Goal: Check status: Check status

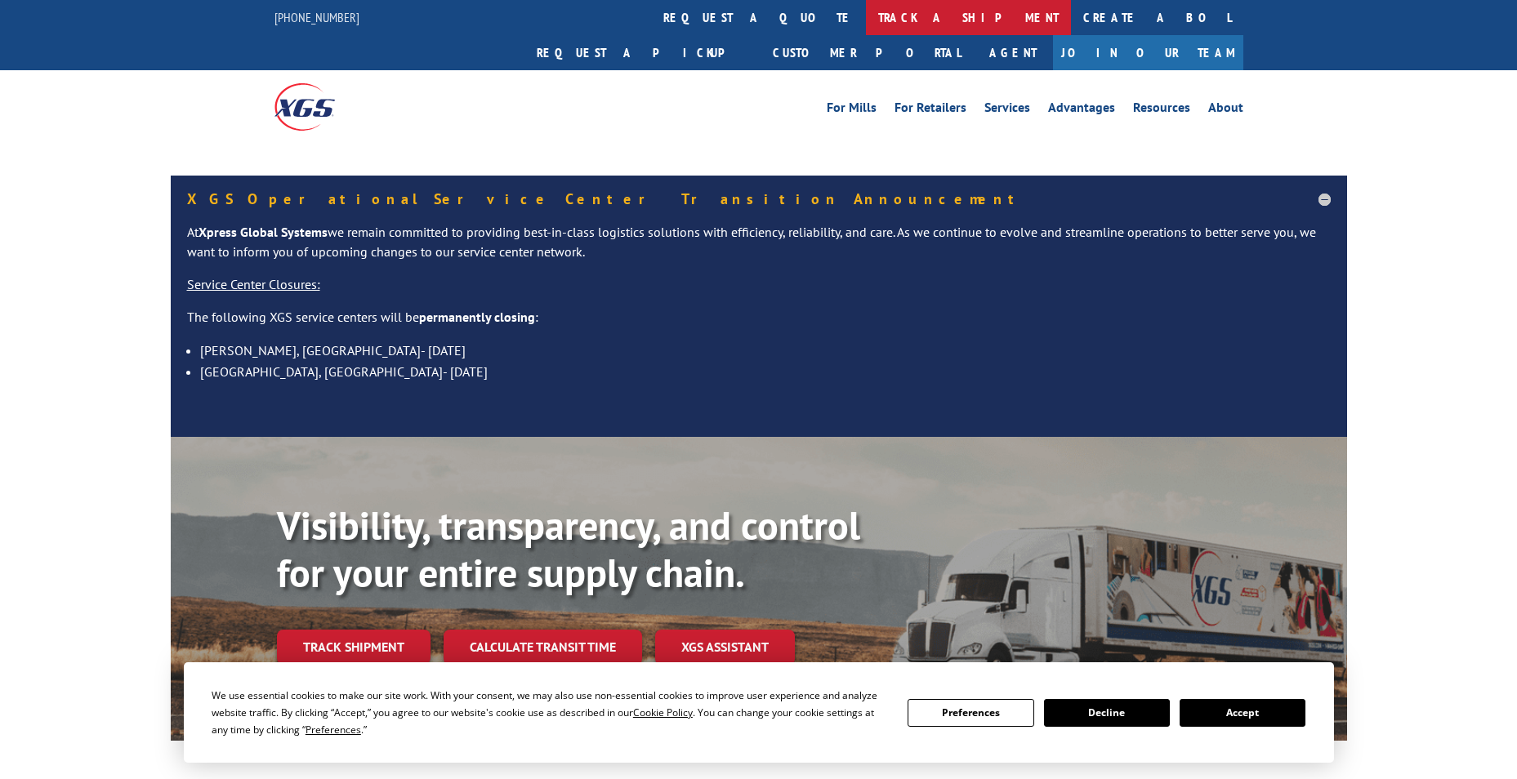
click at [866, 11] on link "track a shipment" at bounding box center [968, 17] width 205 height 35
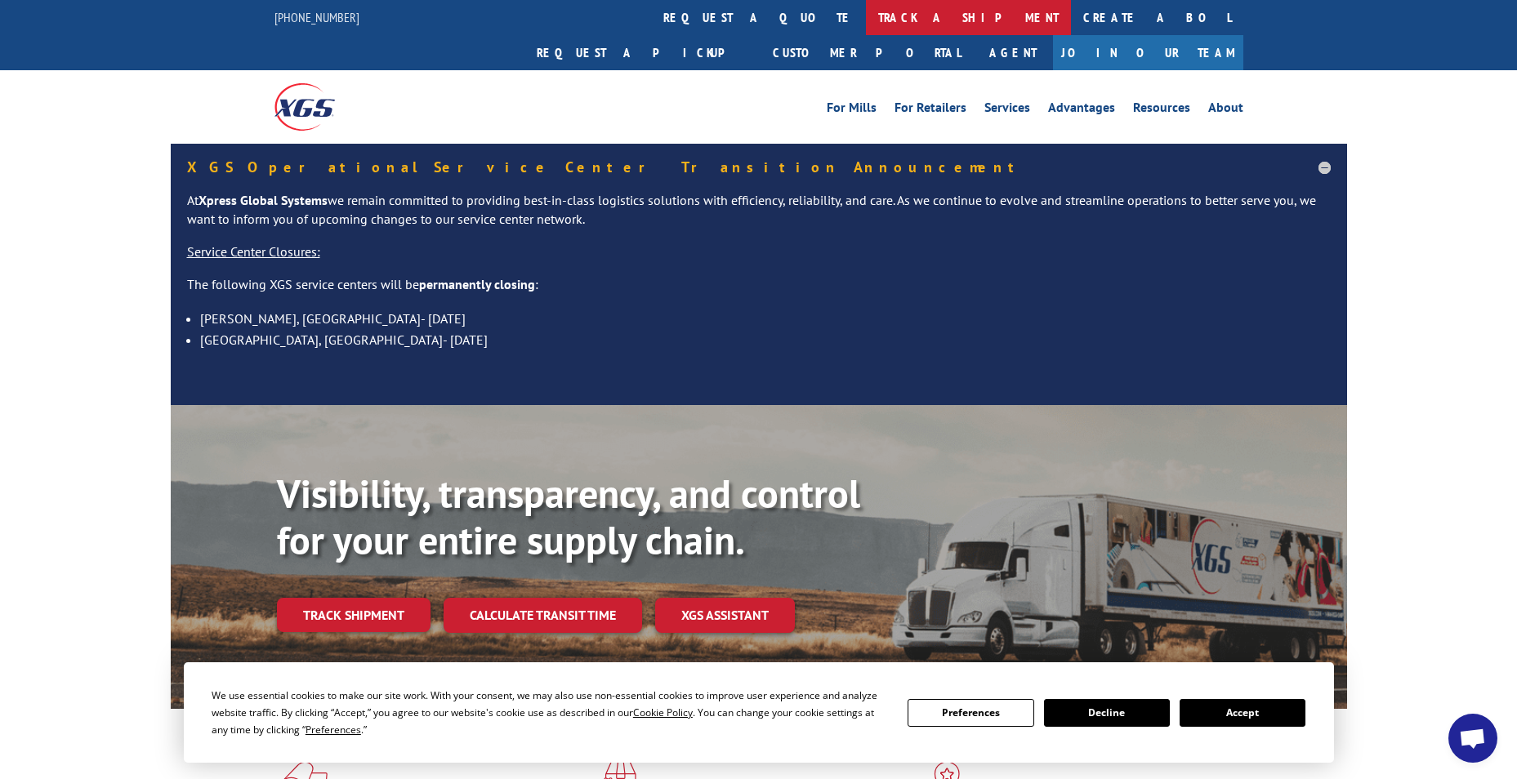
click at [866, 18] on link "track a shipment" at bounding box center [968, 17] width 205 height 35
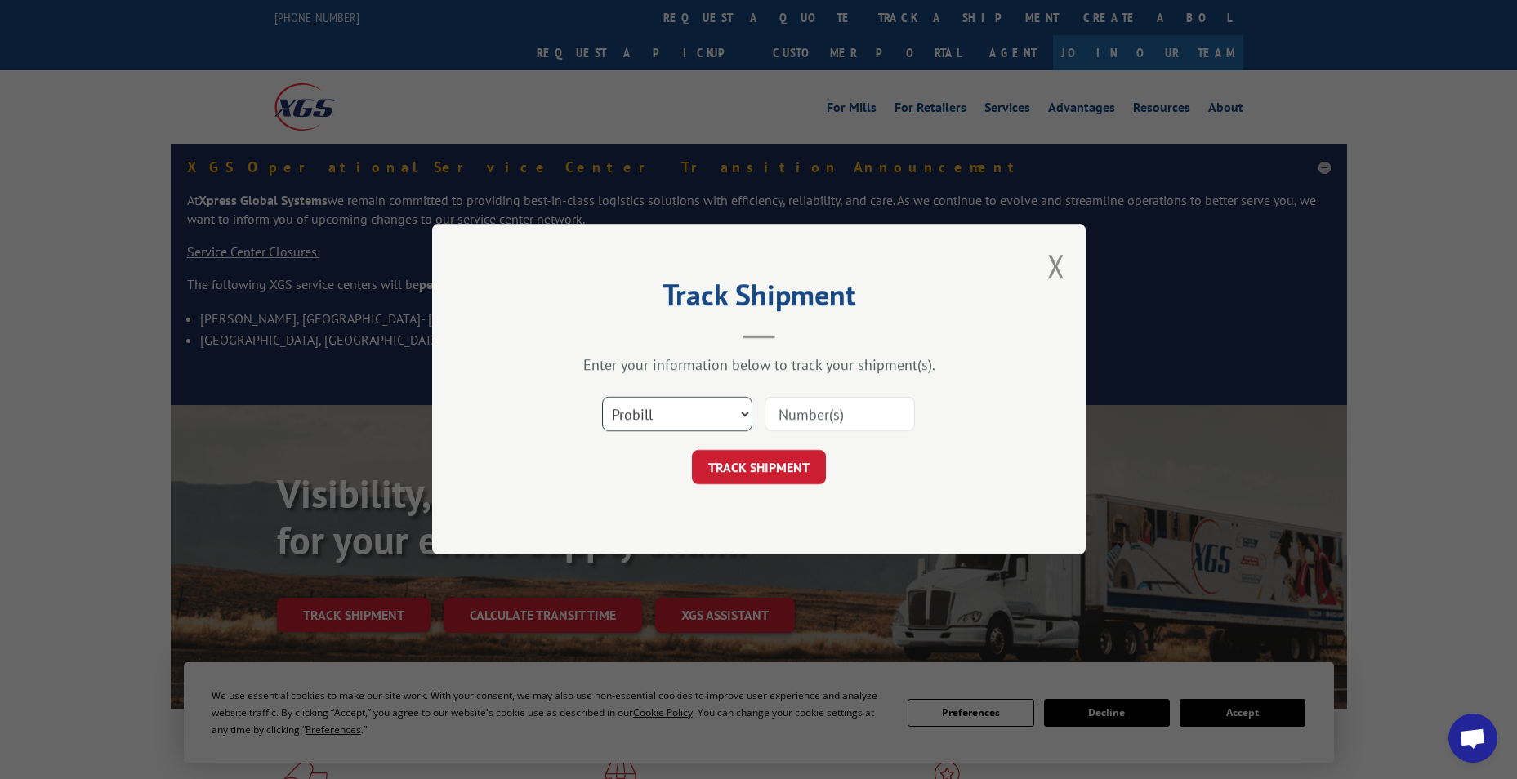
drag, startPoint x: 667, startPoint y: 400, endPoint x: 668, endPoint y: 435, distance: 35.2
click at [668, 404] on select "Select category... Probill BOL PO" at bounding box center [677, 415] width 150 height 34
select select "po"
click at [602, 398] on select "Select category... Probill BOL PO" at bounding box center [677, 415] width 150 height 34
click at [800, 418] on input at bounding box center [840, 415] width 150 height 34
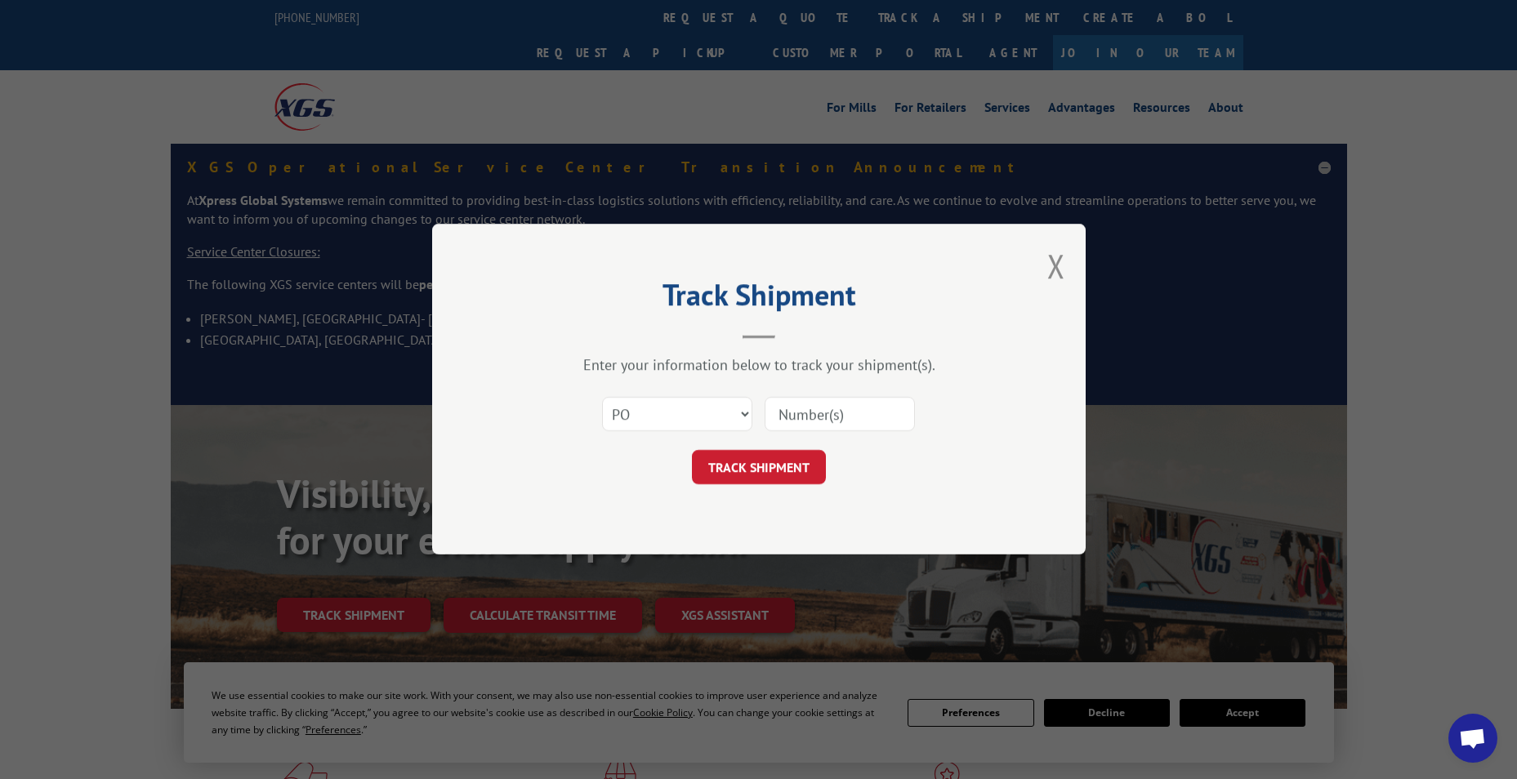
paste input "83530349"
type input "83530349"
click at [773, 467] on button "TRACK SHIPMENT" at bounding box center [759, 468] width 134 height 34
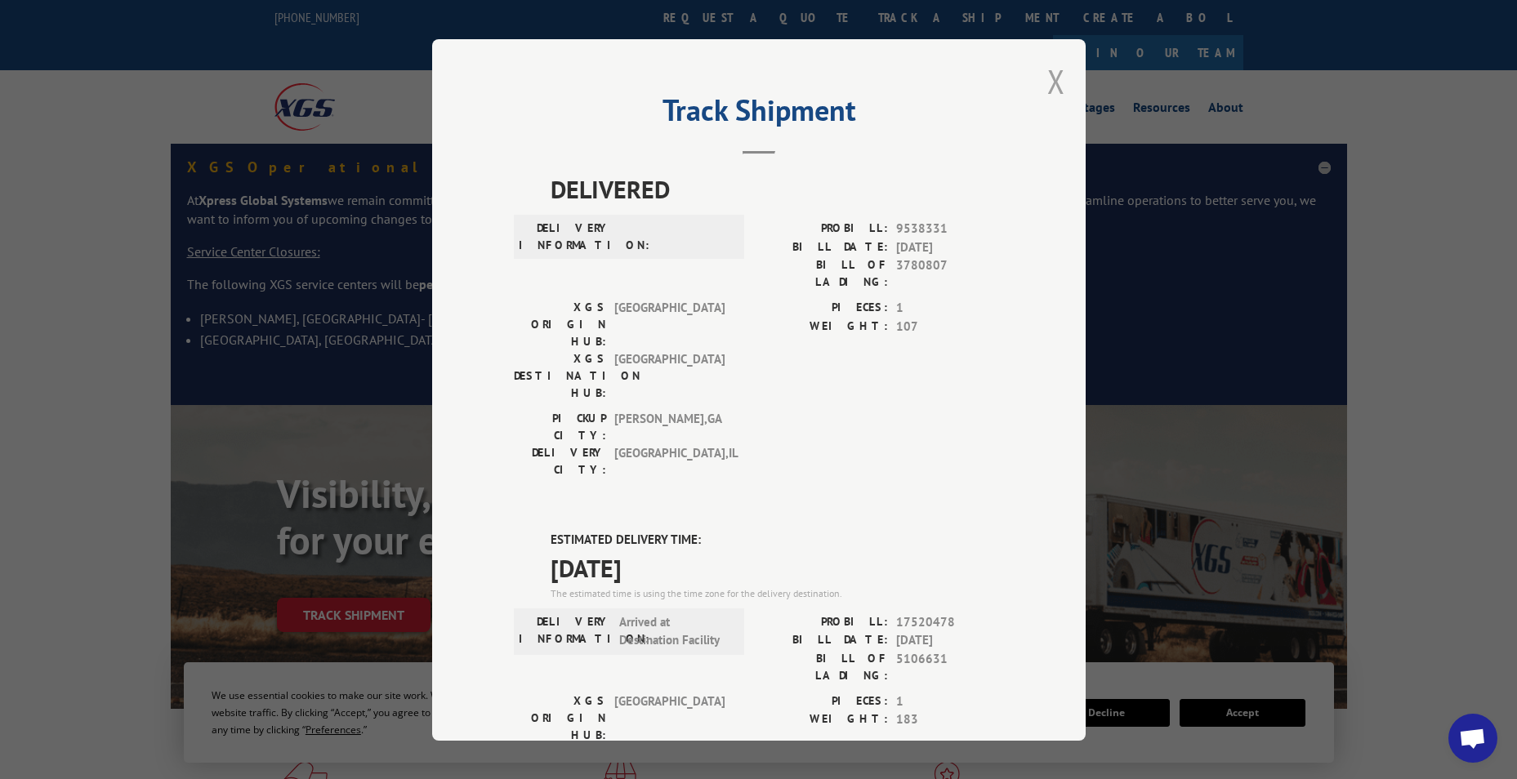
click at [1053, 83] on button "Close modal" at bounding box center [1056, 81] width 18 height 43
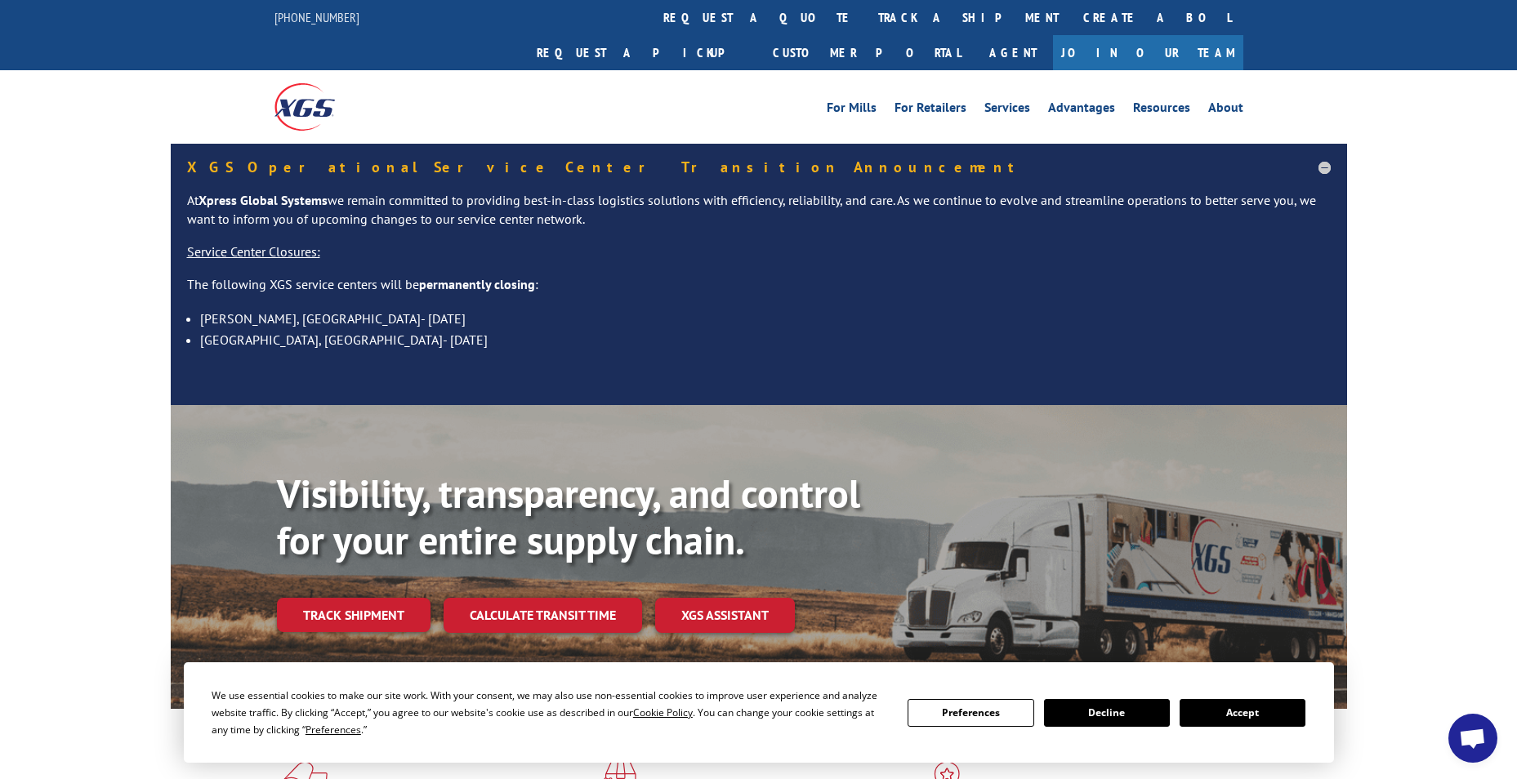
click at [866, 22] on link "track a shipment" at bounding box center [968, 17] width 205 height 35
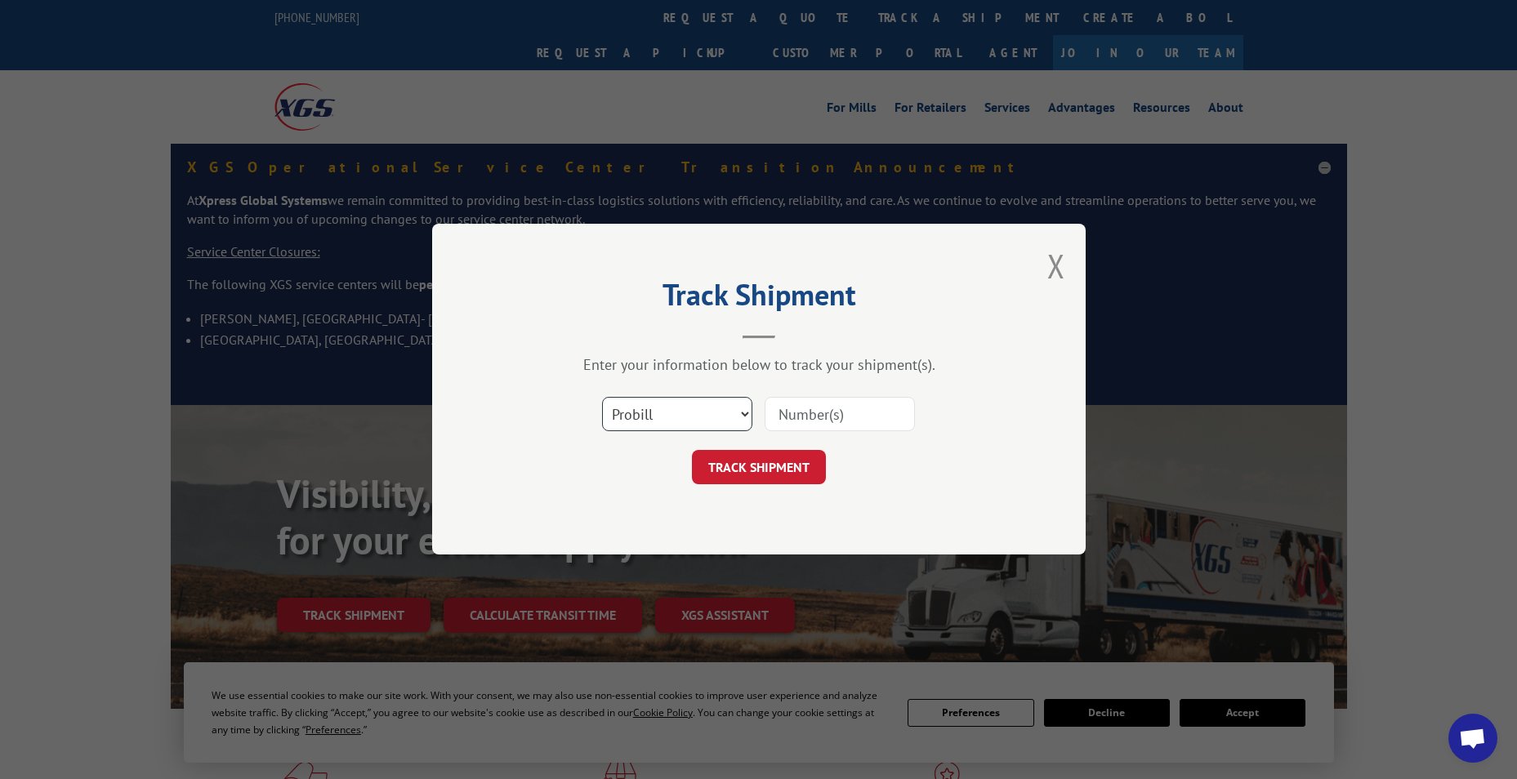
click at [643, 409] on select "Select category... Probill BOL PO" at bounding box center [677, 415] width 150 height 34
select select "po"
click at [602, 398] on select "Select category... Probill BOL PO" at bounding box center [677, 415] width 150 height 34
click at [775, 417] on input at bounding box center [840, 415] width 150 height 34
paste input "83529932"
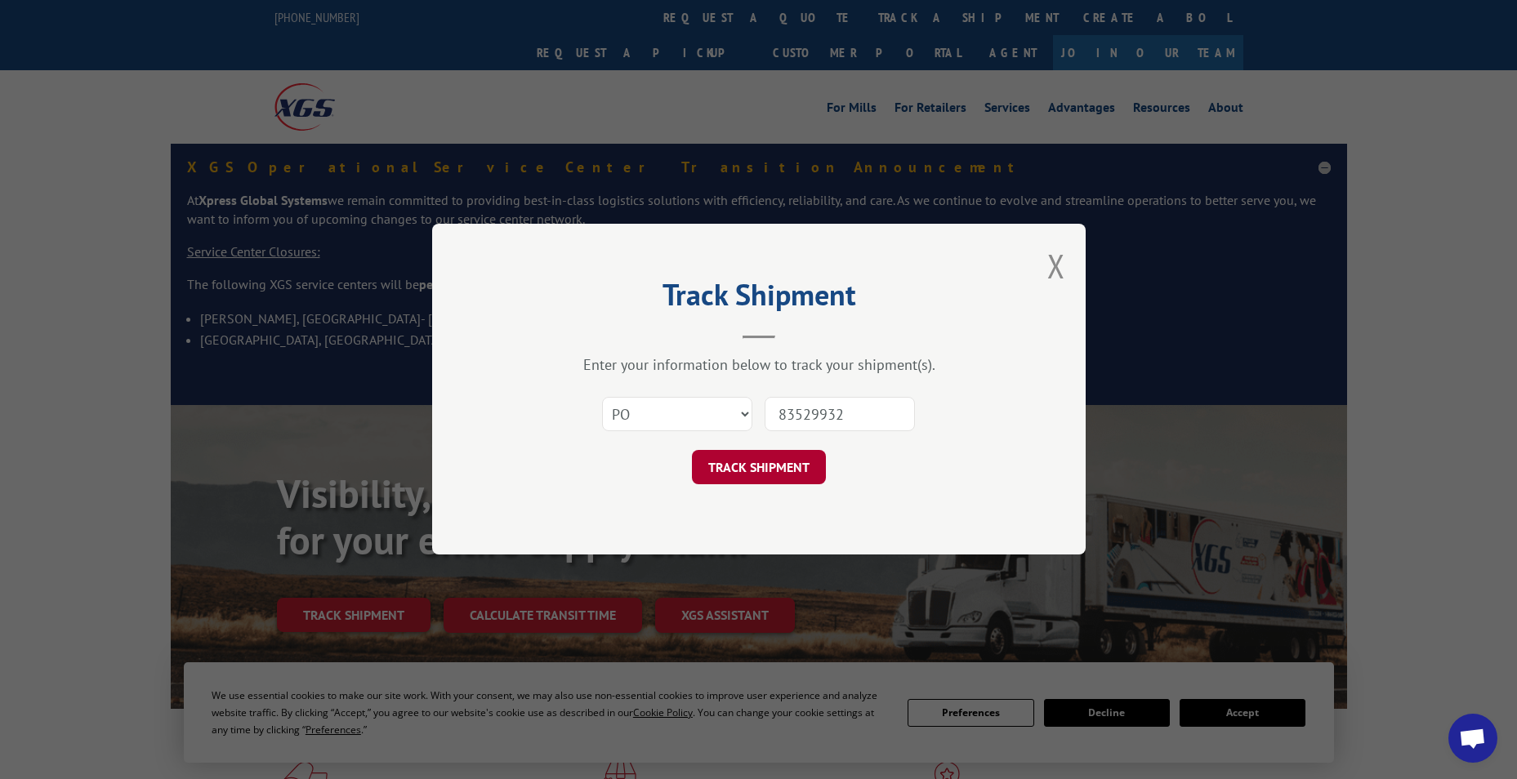
type input "83529932"
click at [752, 476] on button "TRACK SHIPMENT" at bounding box center [759, 468] width 134 height 34
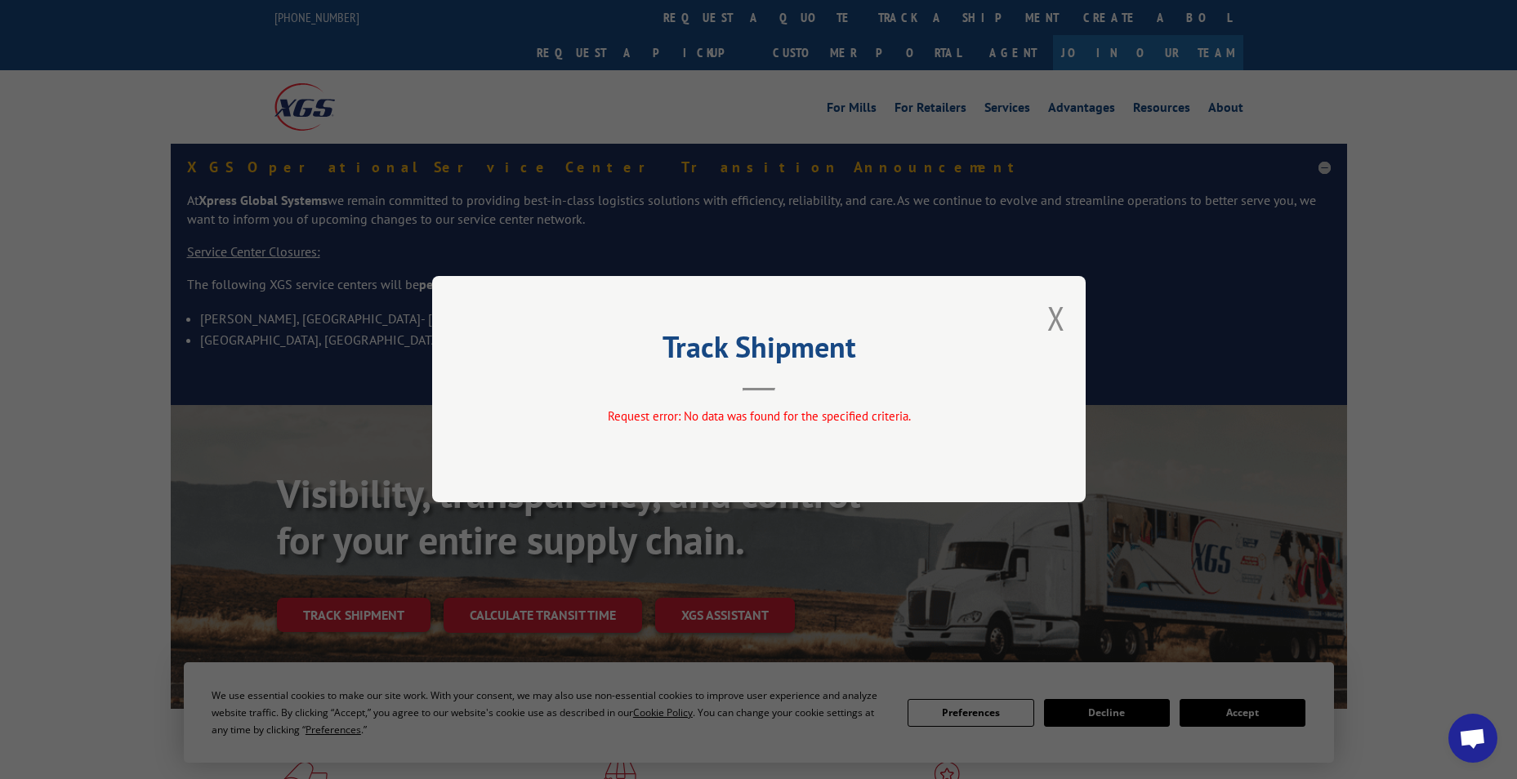
click at [1046, 315] on div "Track Shipment Request error: No data was found for the specified criteria." at bounding box center [759, 389] width 654 height 226
click at [1060, 308] on button "Close modal" at bounding box center [1056, 318] width 18 height 43
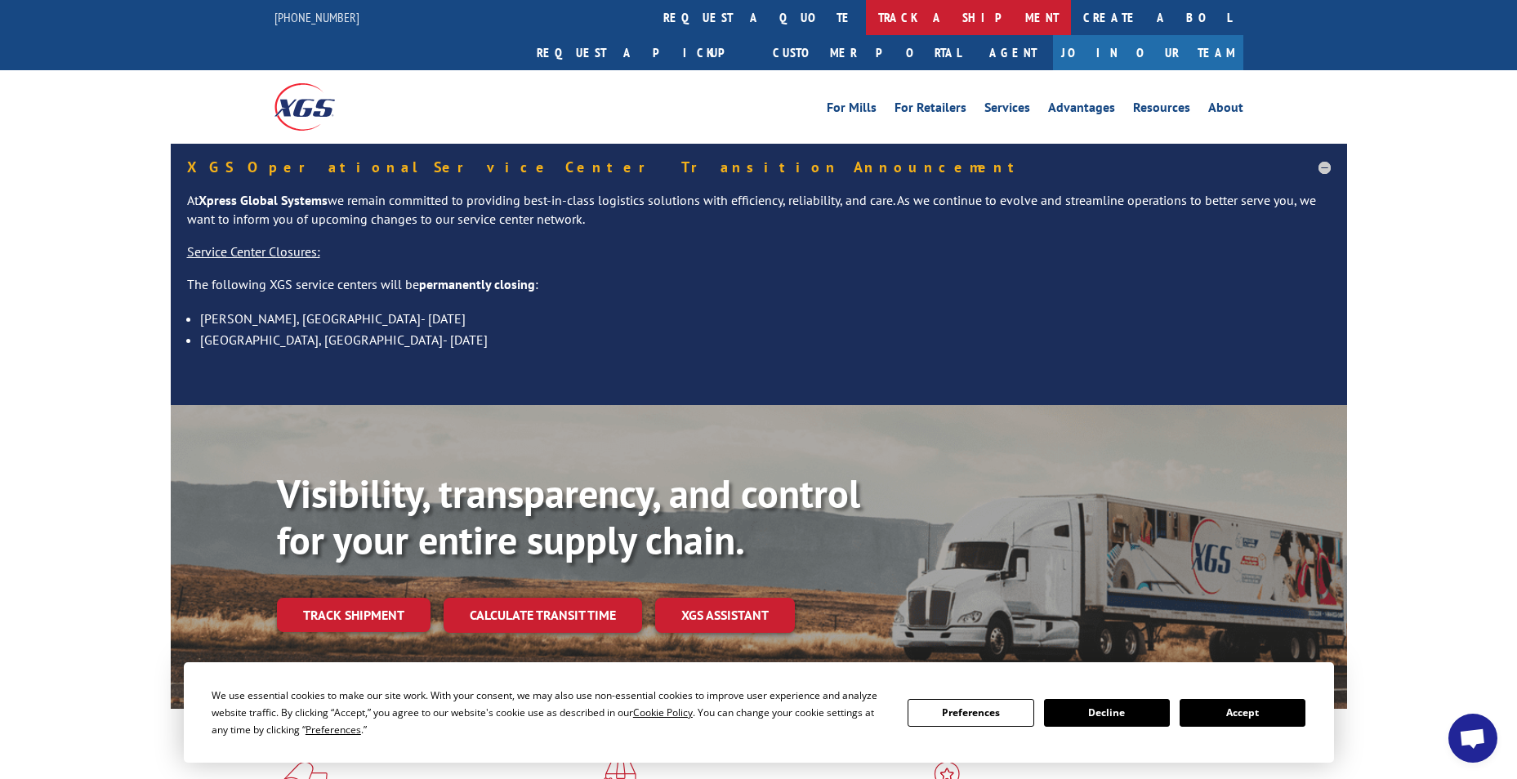
click at [866, 8] on link "track a shipment" at bounding box center [968, 17] width 205 height 35
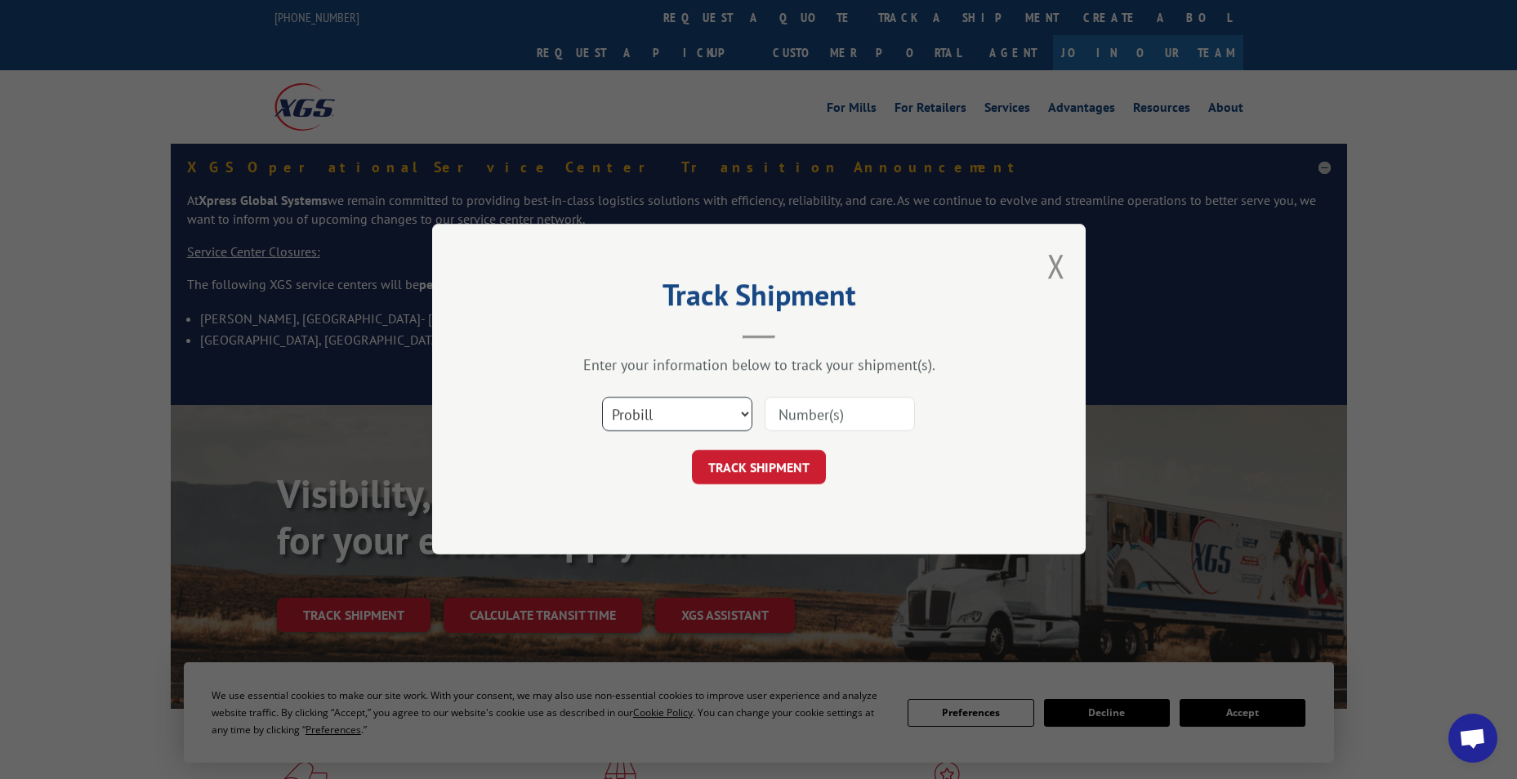
click at [684, 414] on select "Select category... Probill BOL PO" at bounding box center [677, 415] width 150 height 34
select select "po"
click at [602, 398] on select "Select category... Probill BOL PO" at bounding box center [677, 415] width 150 height 34
click at [805, 422] on input at bounding box center [840, 415] width 150 height 34
paste input "83530426"
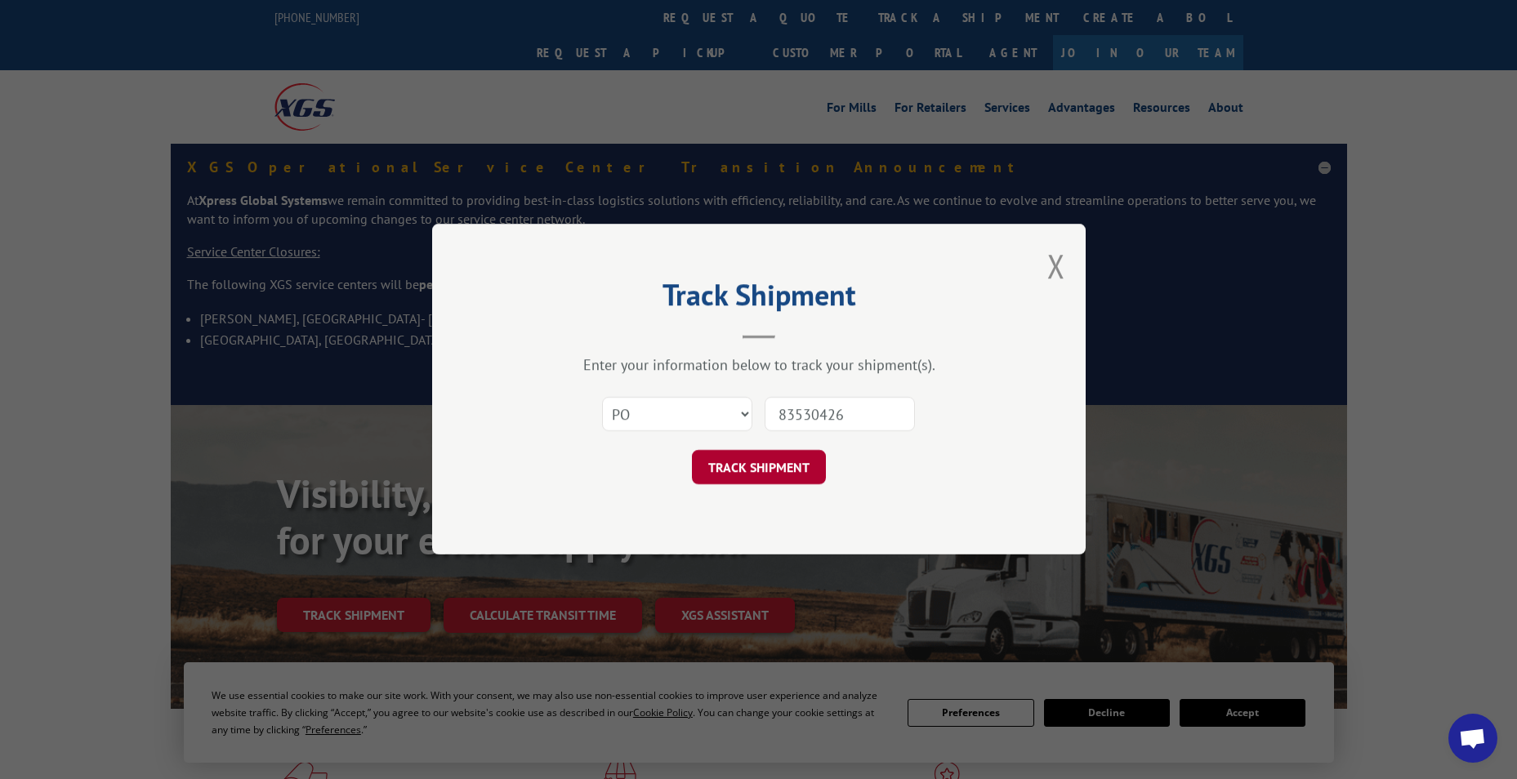
type input "83530426"
click at [803, 466] on button "TRACK SHIPMENT" at bounding box center [759, 468] width 134 height 34
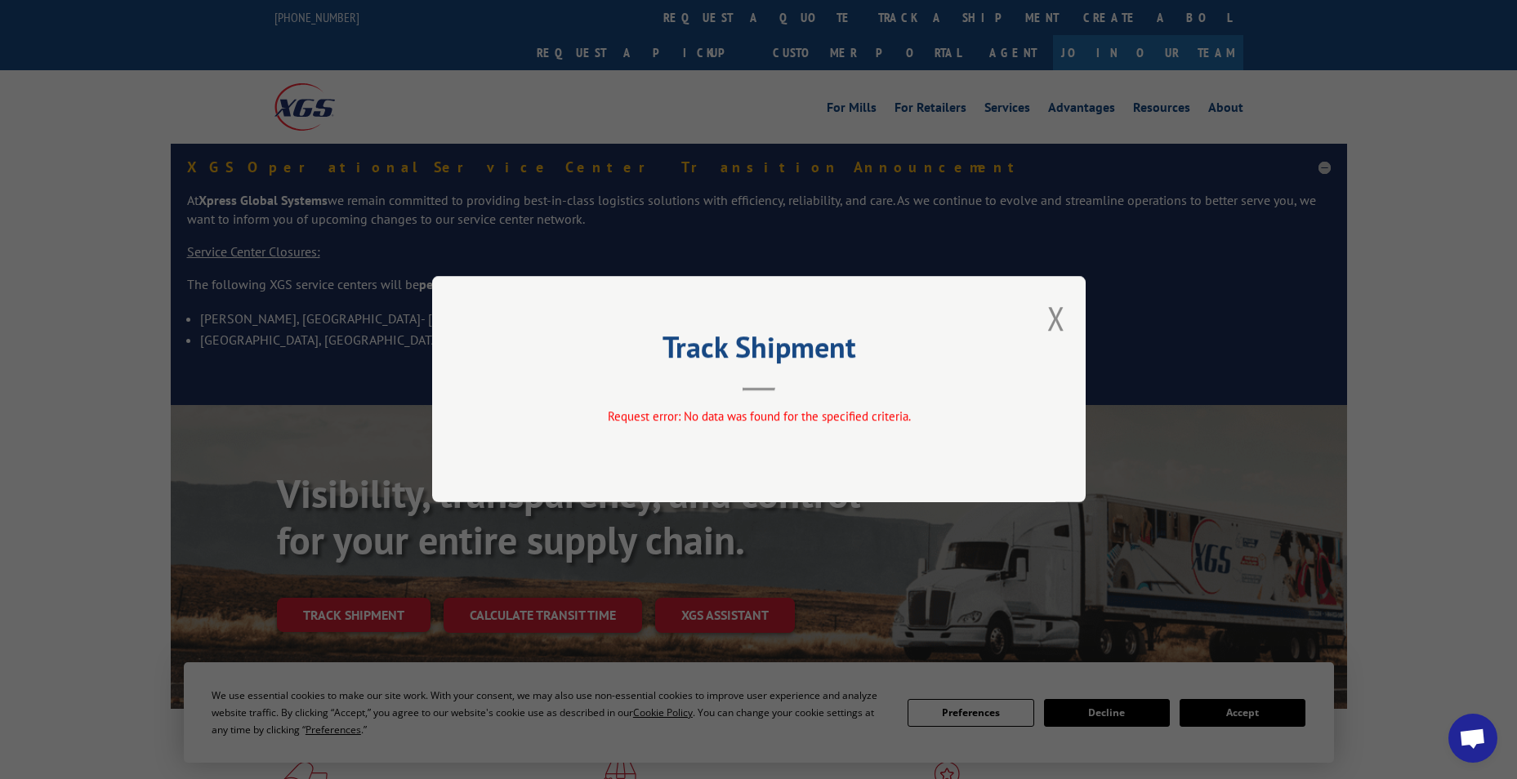
click at [1044, 327] on div "Track Shipment Request error: No data was found for the specified criteria." at bounding box center [759, 389] width 654 height 226
click at [1057, 315] on button "Close modal" at bounding box center [1056, 318] width 18 height 43
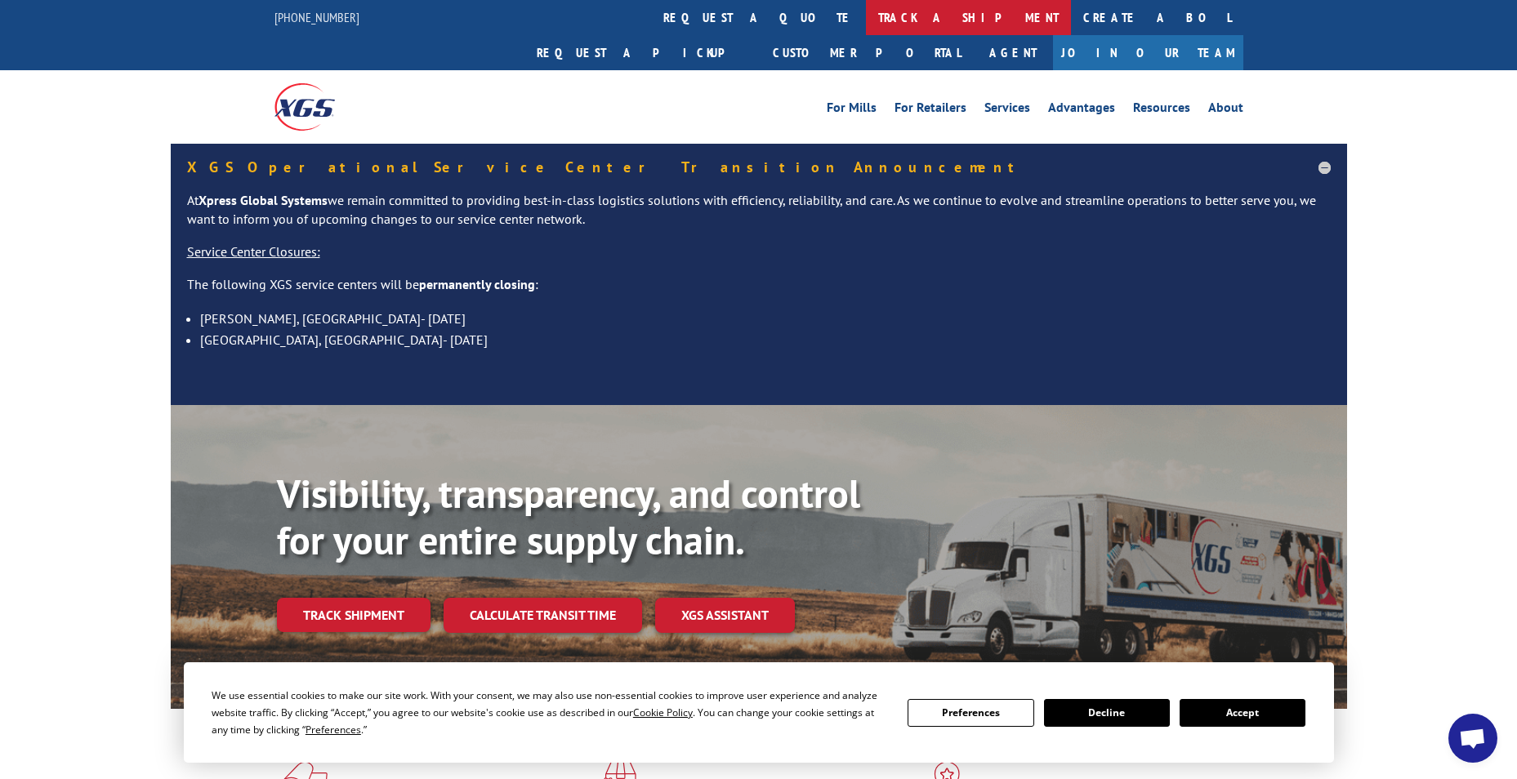
click at [866, 7] on link "track a shipment" at bounding box center [968, 17] width 205 height 35
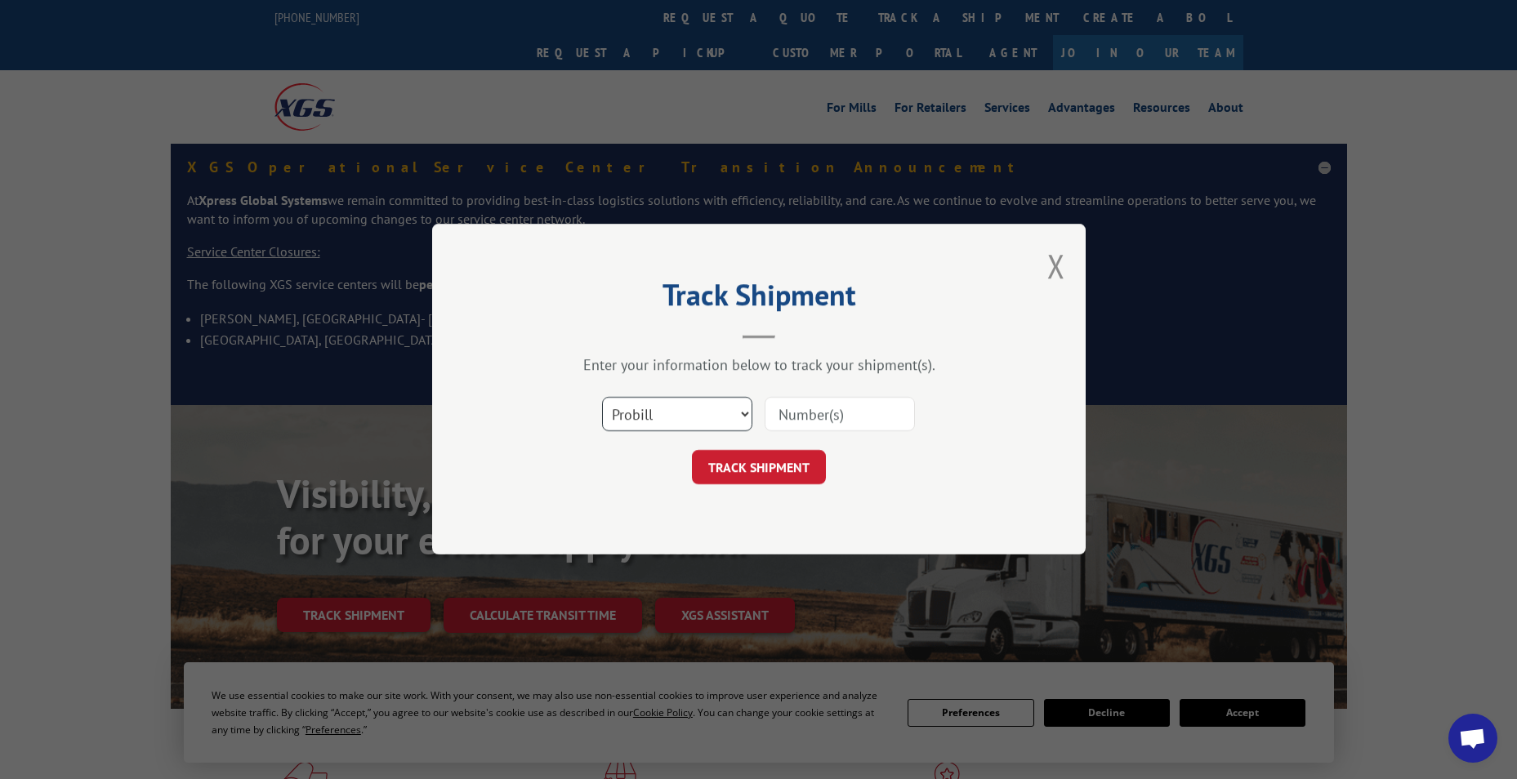
click at [659, 422] on select "Select category... Probill BOL PO" at bounding box center [677, 415] width 150 height 34
select select "po"
click at [602, 398] on select "Select category... Probill BOL PO" at bounding box center [677, 415] width 150 height 34
click at [796, 418] on input at bounding box center [840, 415] width 150 height 34
paste input "83530429"
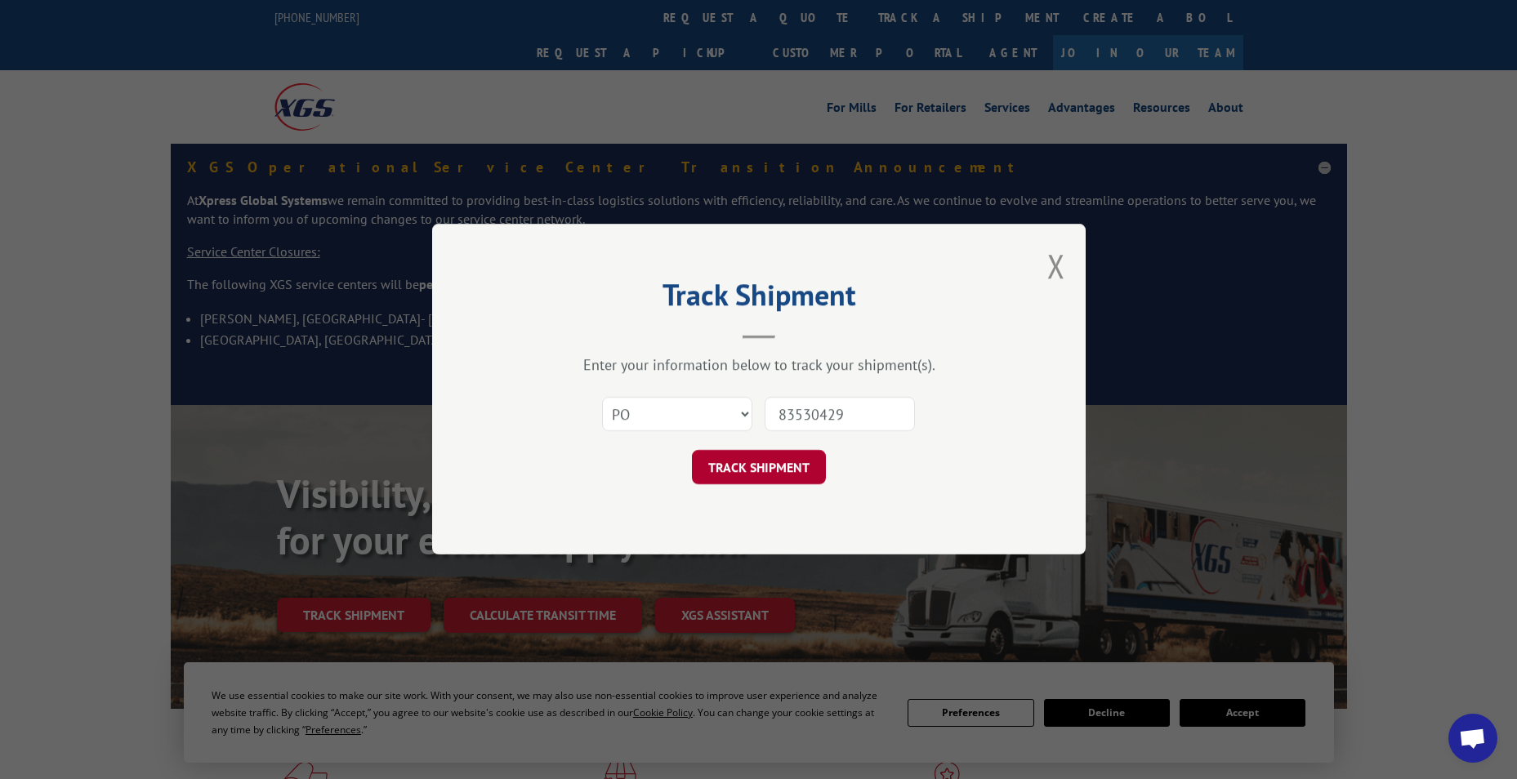
type input "83530429"
click at [783, 472] on button "TRACK SHIPMENT" at bounding box center [759, 468] width 134 height 34
